Goal: Task Accomplishment & Management: Complete application form

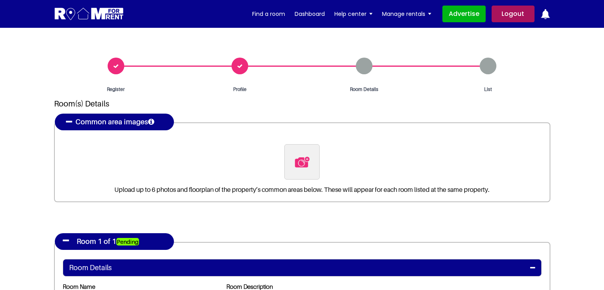
select select "Yes"
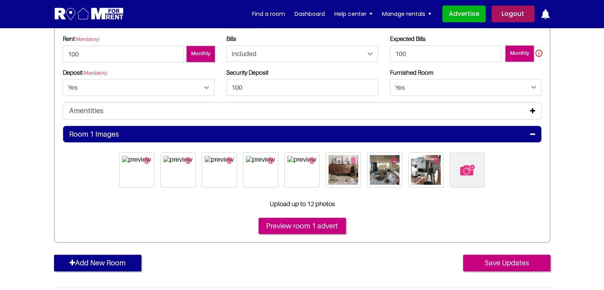
click at [500, 11] on link "Logout" at bounding box center [513, 14] width 43 height 17
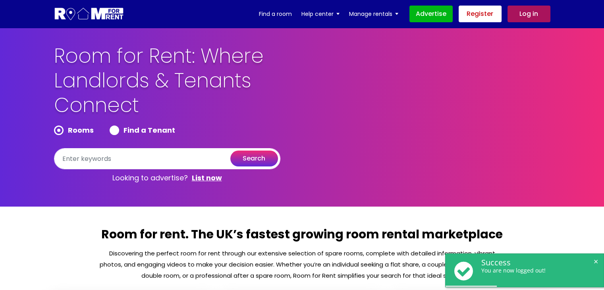
click at [494, 14] on link "Register" at bounding box center [480, 14] width 43 height 17
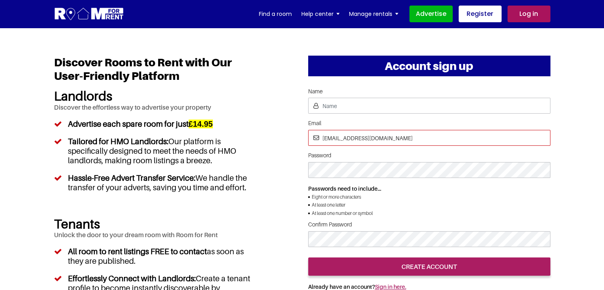
click at [351, 135] on input "[EMAIL_ADDRESS][DOMAIN_NAME]" at bounding box center [429, 138] width 242 height 16
drag, startPoint x: 357, startPoint y: 135, endPoint x: 315, endPoint y: 126, distance: 42.7
click at [314, 131] on input "[EMAIL_ADDRESS][DOMAIN_NAME]" at bounding box center [429, 138] width 242 height 16
type input "[EMAIL_ADDRESS][DOMAIN_NAME]"
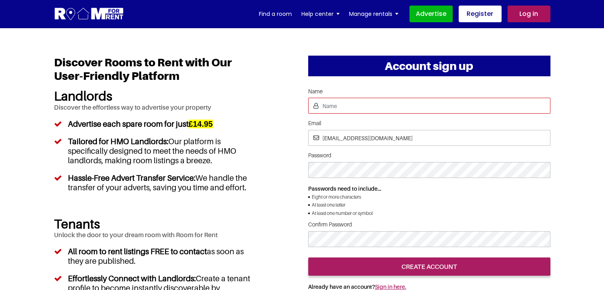
click at [340, 108] on input "Name" at bounding box center [429, 106] width 242 height 16
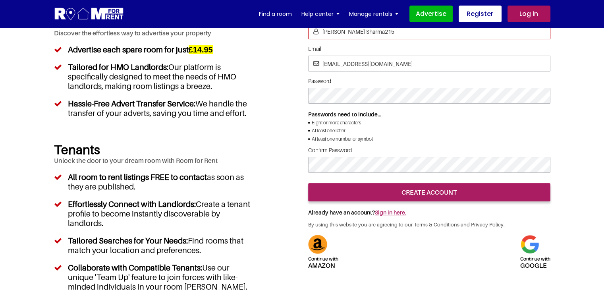
scroll to position [79, 0]
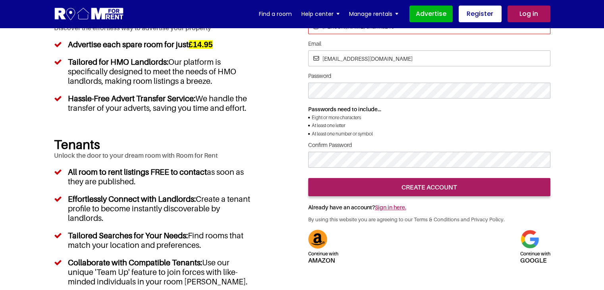
type input "[PERSON_NAME] Sharma215"
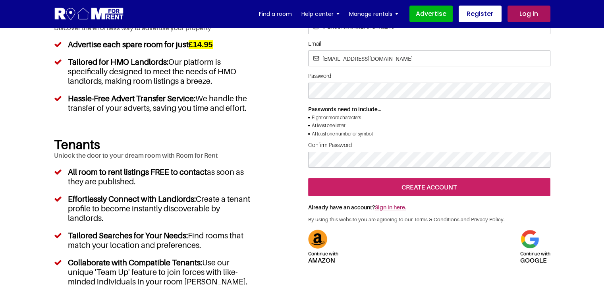
click at [444, 196] on input "create account" at bounding box center [429, 187] width 242 height 18
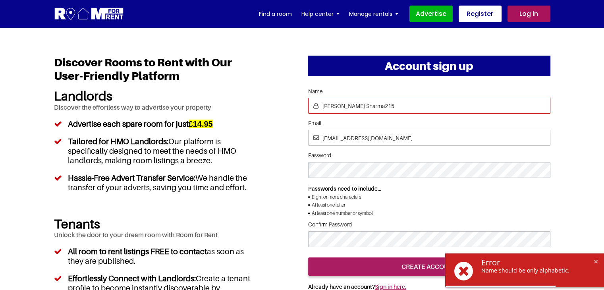
click at [389, 98] on input "[PERSON_NAME] Sharma215" at bounding box center [429, 106] width 242 height 16
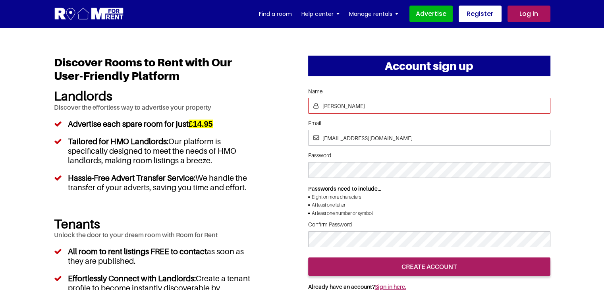
type input "[PERSON_NAME]"
drag, startPoint x: 550, startPoint y: 207, endPoint x: 497, endPoint y: 222, distance: 53.9
click at [549, 207] on li "At least one letter" at bounding box center [429, 205] width 242 height 8
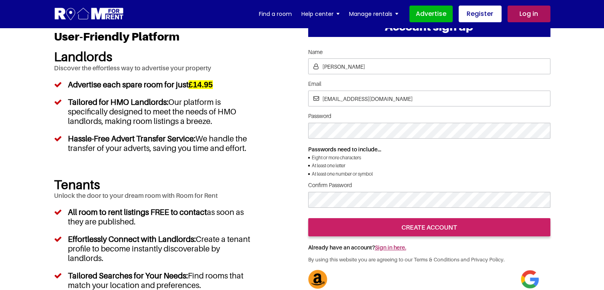
scroll to position [40, 0]
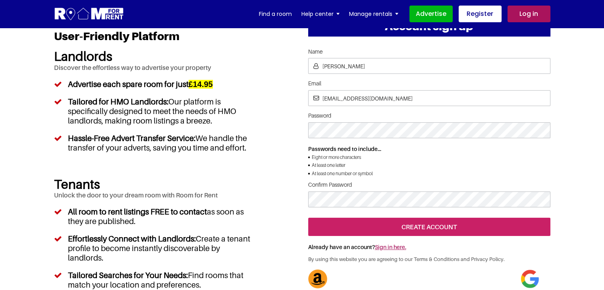
click at [395, 236] on input "create account" at bounding box center [429, 227] width 242 height 18
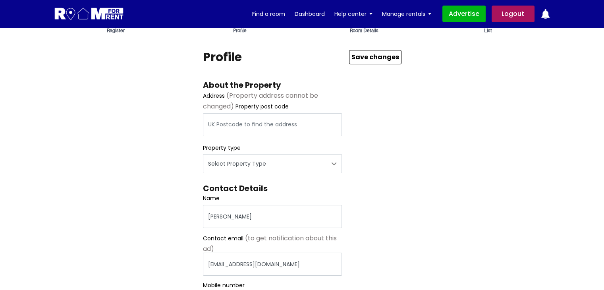
scroll to position [40, 0]
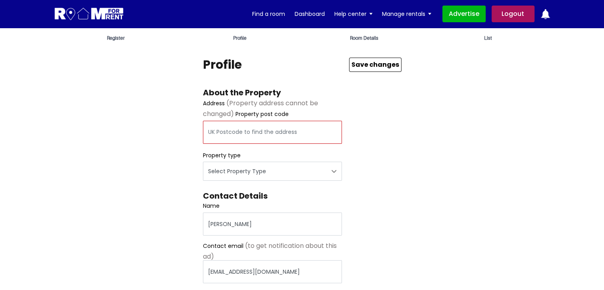
click at [282, 135] on input "text" at bounding box center [272, 132] width 139 height 23
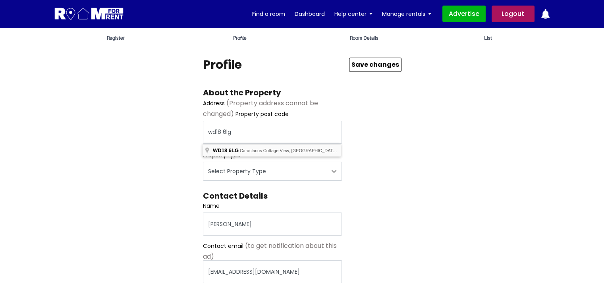
type input "Caractacus Cottage View, Watford WD18 6LG, UK"
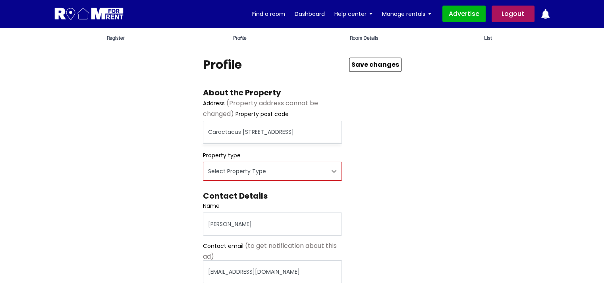
click at [262, 173] on select "Select Property Type Appartment House Farm" at bounding box center [272, 171] width 139 height 19
select select "Appartment"
click at [203, 162] on select "Select Property Type Appartment House Farm" at bounding box center [272, 171] width 139 height 19
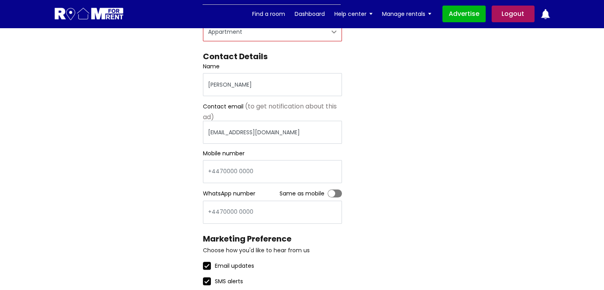
scroll to position [199, 0]
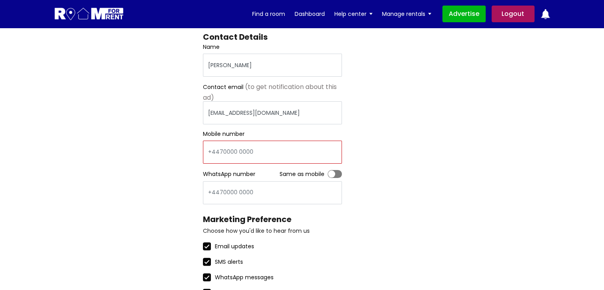
click at [241, 147] on input "Mobile number" at bounding box center [272, 152] width 139 height 23
type input "448521479633"
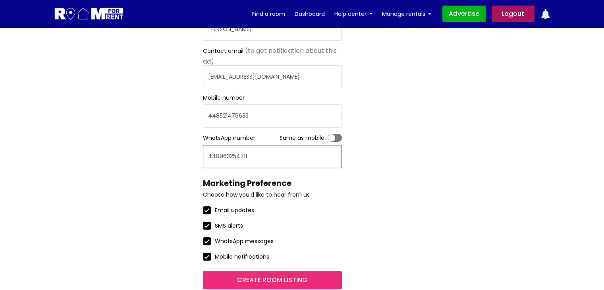
scroll to position [278, 0]
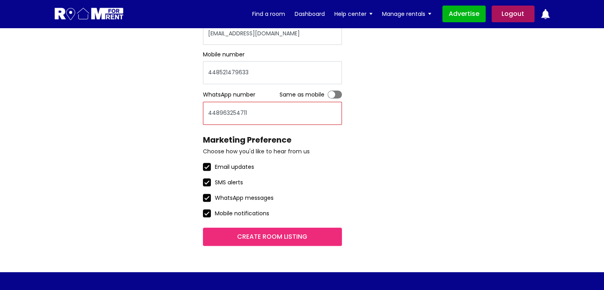
type input "448963254711"
click at [270, 231] on input "Create room listing" at bounding box center [272, 237] width 139 height 18
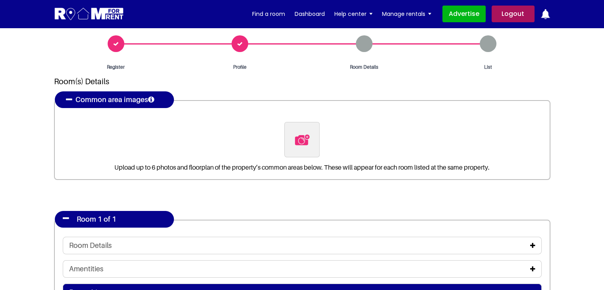
scroll to position [40, 0]
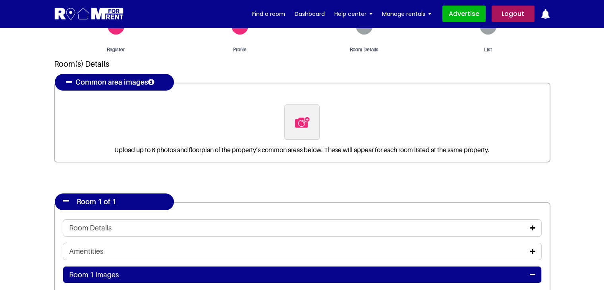
click at [562, 191] on section "Register Profile Room Details List Room(s) Details" at bounding box center [302, 236] width 604 height 496
click at [295, 125] on img at bounding box center [302, 122] width 17 height 17
click at [295, 114] on input "file" at bounding box center [344, 109] width 121 height 10
type input "C:\fakepath\pexels-vlada-karpovich-4050318.jpg"
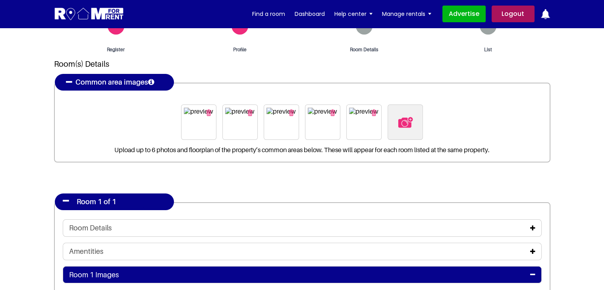
click at [2, 150] on section "Register Profile Room Details List Room(s) Details" at bounding box center [302, 236] width 604 height 496
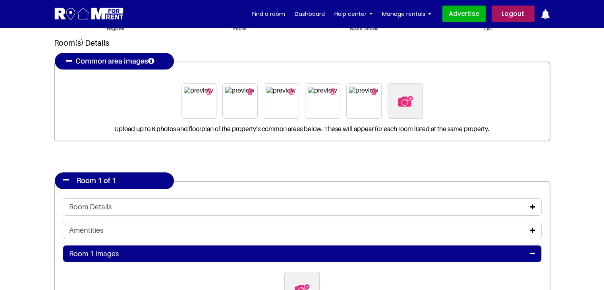
scroll to position [159, 0]
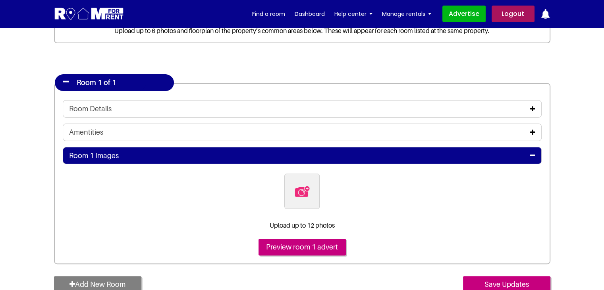
click at [530, 109] on icon at bounding box center [532, 109] width 5 height 6
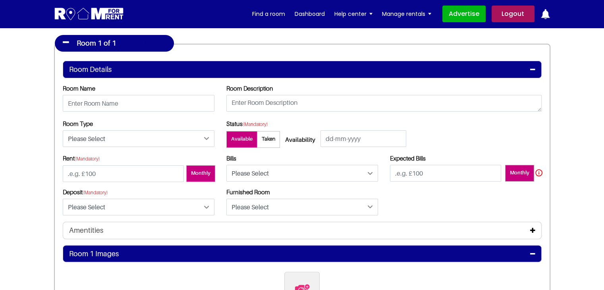
scroll to position [199, 0]
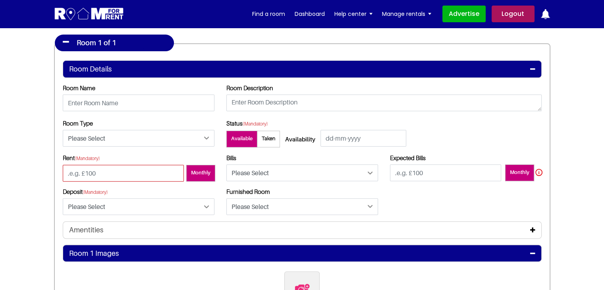
click at [135, 171] on input "number" at bounding box center [123, 173] width 121 height 17
type input "-100"
click at [440, 170] on input "number" at bounding box center [445, 172] width 111 height 17
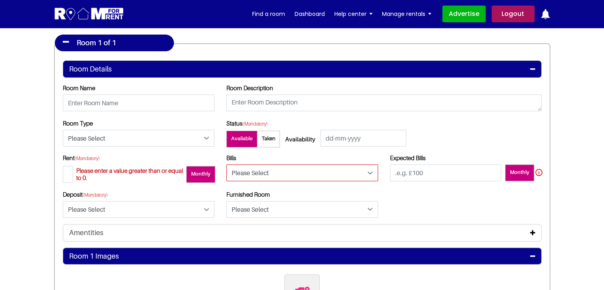
click at [319, 169] on select "Please Select Included Excluded" at bounding box center [302, 172] width 152 height 17
select select "Excluded"
click at [226, 164] on select "Please Select Included Excluded" at bounding box center [302, 172] width 152 height 17
click at [407, 172] on input "number" at bounding box center [445, 172] width 111 height 17
type input "-100"
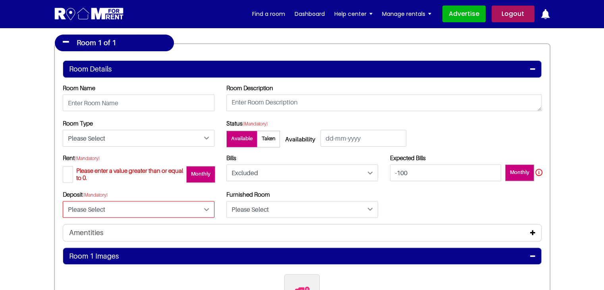
drag, startPoint x: 158, startPoint y: 212, endPoint x: 144, endPoint y: 220, distance: 16.8
click at [158, 212] on select "Please Select Yes No" at bounding box center [139, 209] width 152 height 17
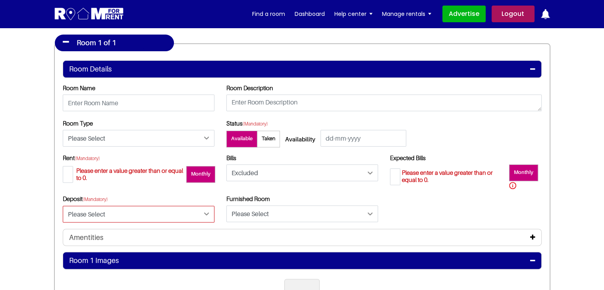
select select "Yes"
click at [63, 206] on select "Please Select Yes No" at bounding box center [139, 214] width 152 height 17
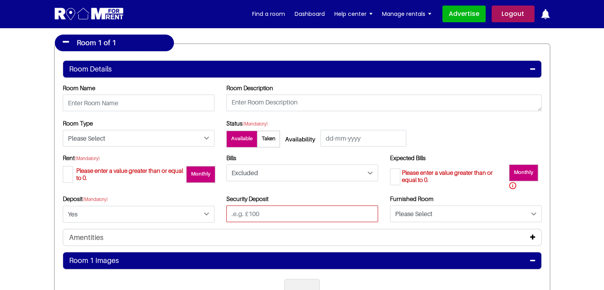
click at [243, 214] on input "text" at bounding box center [302, 213] width 152 height 17
type input "-100"
click at [507, 136] on div "Room Type Please Select Ensuite Double Bedroom Ensuite Single Bedroom Double Be…" at bounding box center [302, 137] width 491 height 35
click at [374, 236] on div "Amentities" at bounding box center [302, 237] width 466 height 9
click at [382, 216] on div "Security Deposit -100" at bounding box center [302, 211] width 164 height 33
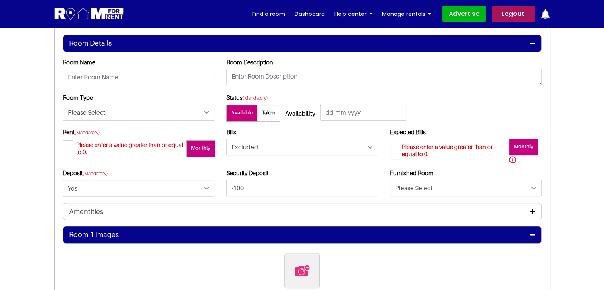
scroll to position [278, 0]
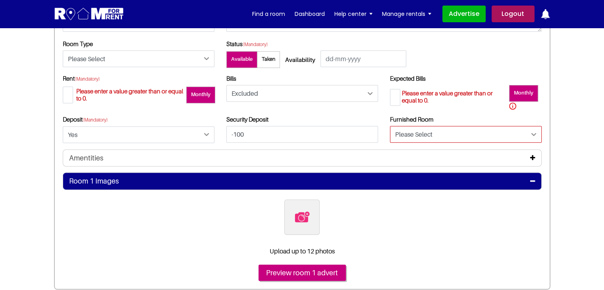
drag, startPoint x: 485, startPoint y: 131, endPoint x: 476, endPoint y: 141, distance: 12.9
click at [485, 131] on select "Please Select Yes No" at bounding box center [466, 134] width 152 height 17
click at [390, 126] on select "Please Select Yes No" at bounding box center [466, 134] width 152 height 17
click at [406, 137] on select "Please Select Yes No" at bounding box center [466, 134] width 152 height 17
select select "Yes"
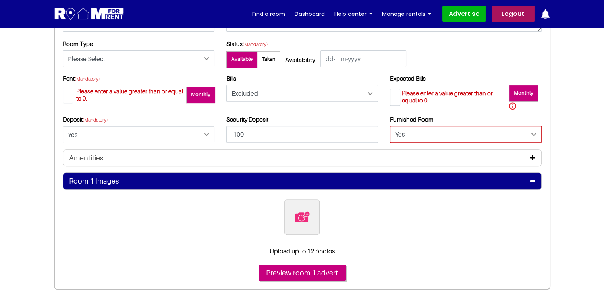
click at [390, 126] on select "Please Select Yes No" at bounding box center [466, 134] width 152 height 17
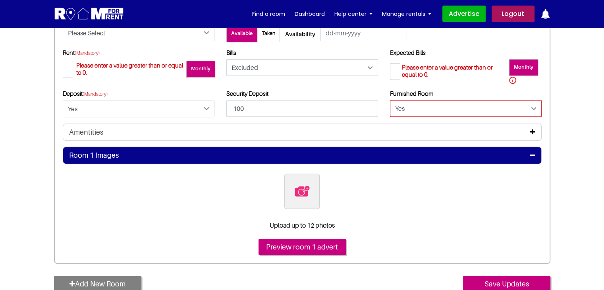
scroll to position [318, 0]
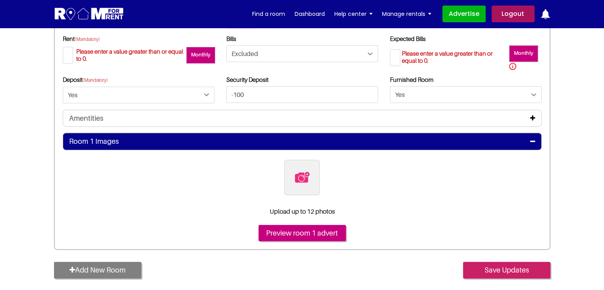
click at [491, 270] on input "Save Updates" at bounding box center [506, 270] width 87 height 17
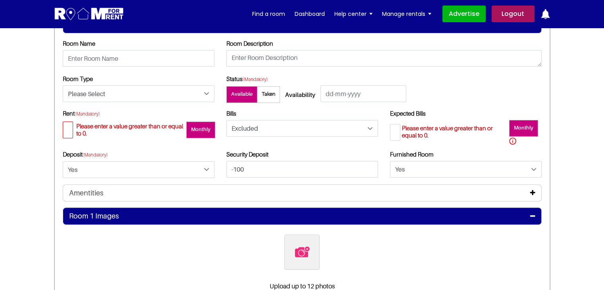
scroll to position [238, 0]
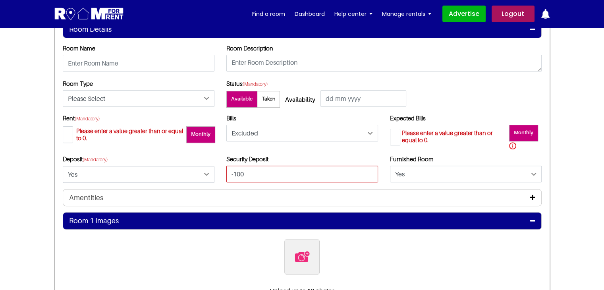
click at [260, 180] on input "-100" at bounding box center [302, 174] width 152 height 17
click at [372, 173] on input "-100" at bounding box center [302, 174] width 152 height 17
click at [374, 170] on input "-100" at bounding box center [302, 174] width 152 height 17
click at [374, 176] on input "-100" at bounding box center [302, 174] width 152 height 17
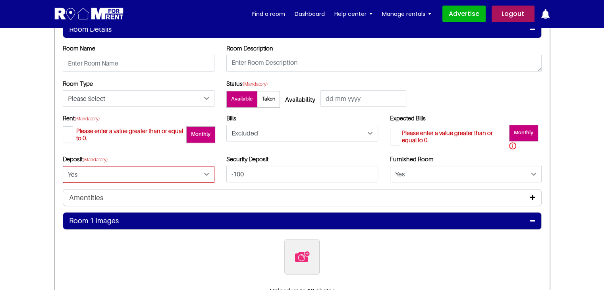
drag, startPoint x: 160, startPoint y: 168, endPoint x: 152, endPoint y: 177, distance: 11.8
click at [160, 168] on select "Please Select Yes No" at bounding box center [139, 174] width 152 height 17
click at [63, 166] on select "Please Select Yes No" at bounding box center [139, 174] width 152 height 17
click at [121, 175] on select "Please Select Yes No" at bounding box center [139, 174] width 152 height 17
select select "Yes"
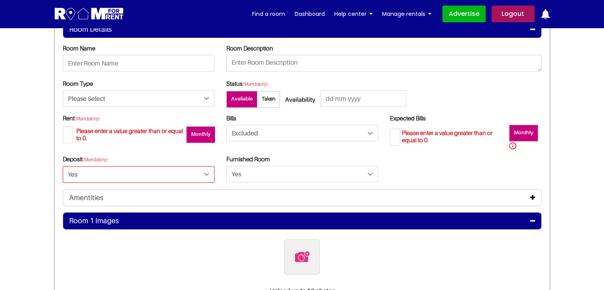
click at [63, 166] on select "Please Select Yes No" at bounding box center [139, 174] width 152 height 17
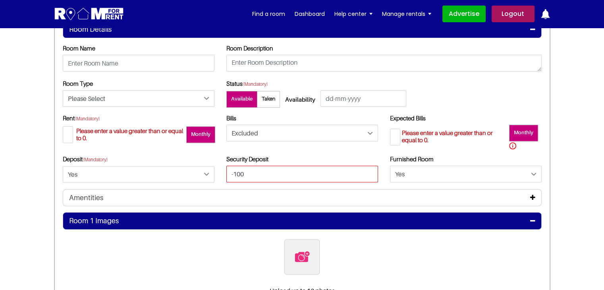
click at [260, 178] on input "-100" at bounding box center [302, 174] width 152 height 17
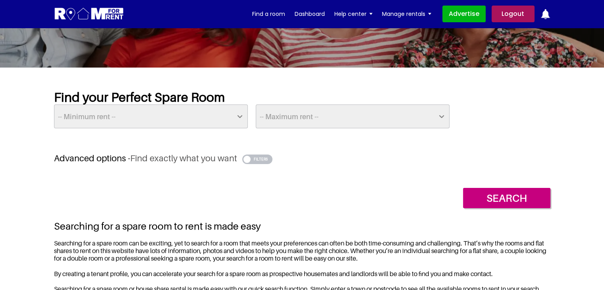
scroll to position [119, 0]
click at [260, 158] on button "button" at bounding box center [257, 159] width 31 height 10
